Goal: Information Seeking & Learning: Learn about a topic

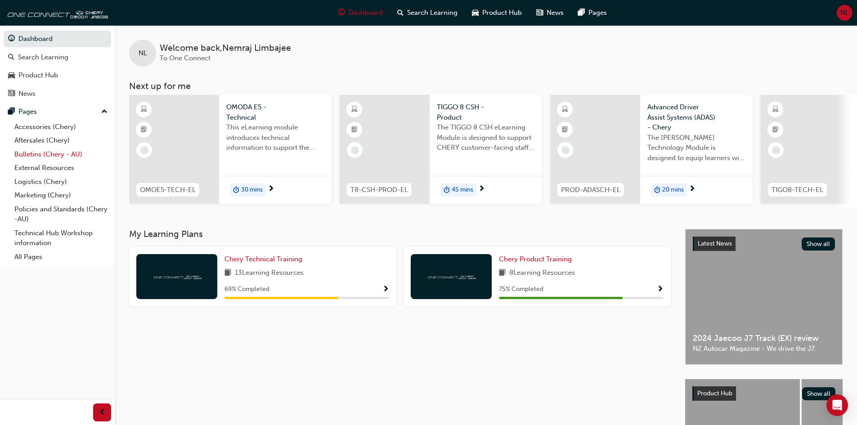
click at [49, 153] on link "Bulletins (Chery - AU)" at bounding box center [61, 155] width 100 height 14
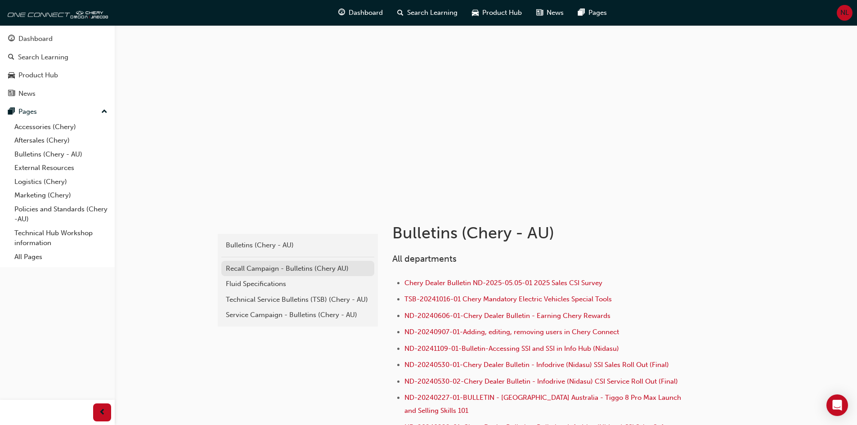
click at [306, 263] on link "Recall Campaign - Bulletins (Chery AU)" at bounding box center [297, 269] width 153 height 16
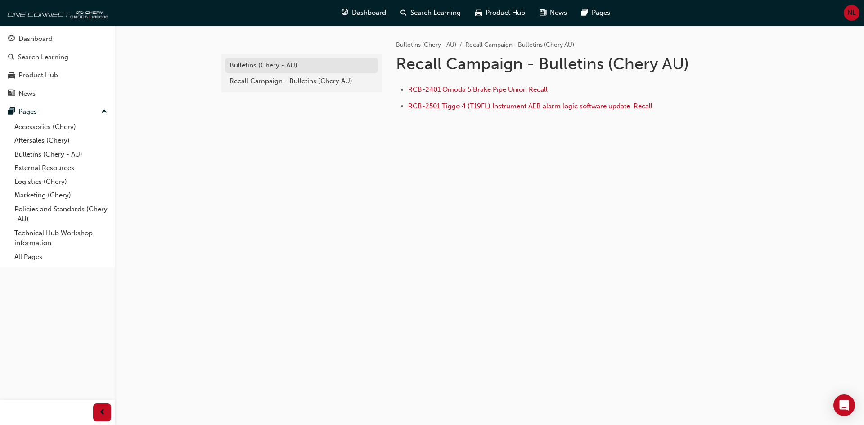
click at [285, 64] on div "Bulletins (Chery - AU)" at bounding box center [302, 65] width 144 height 10
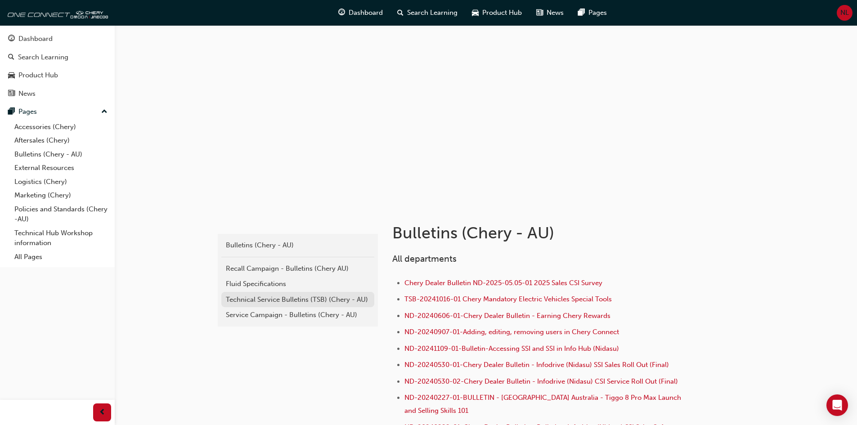
click at [276, 295] on div "Technical Service Bulletins (TSB) (Chery - AU)" at bounding box center [298, 300] width 144 height 10
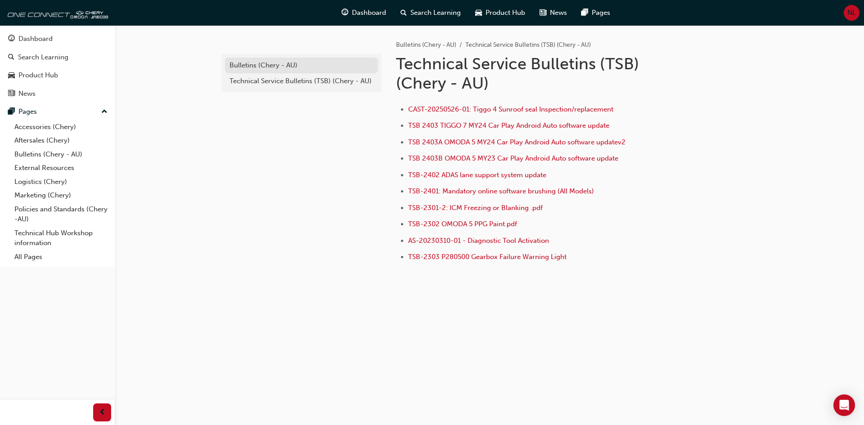
click at [277, 68] on div "Bulletins (Chery - AU)" at bounding box center [302, 65] width 144 height 10
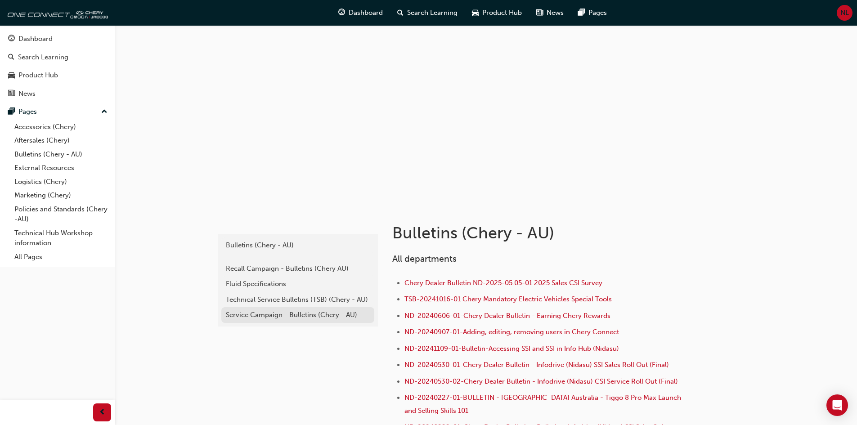
click at [285, 315] on div "Service Campaign - Bulletins (Chery - AU)" at bounding box center [298, 315] width 144 height 10
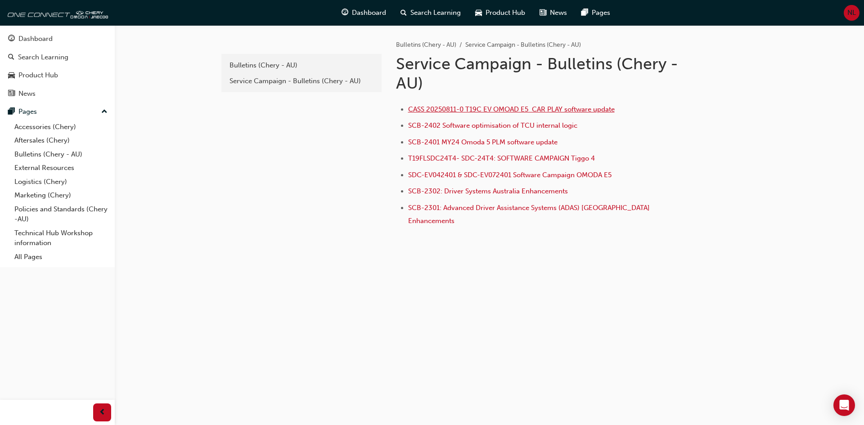
click at [522, 111] on span "CASS 20250811-0 T19C EV OMOAD E5 CAR PLAY software update" at bounding box center [511, 109] width 207 height 8
